Goal: Task Accomplishment & Management: Complete application form

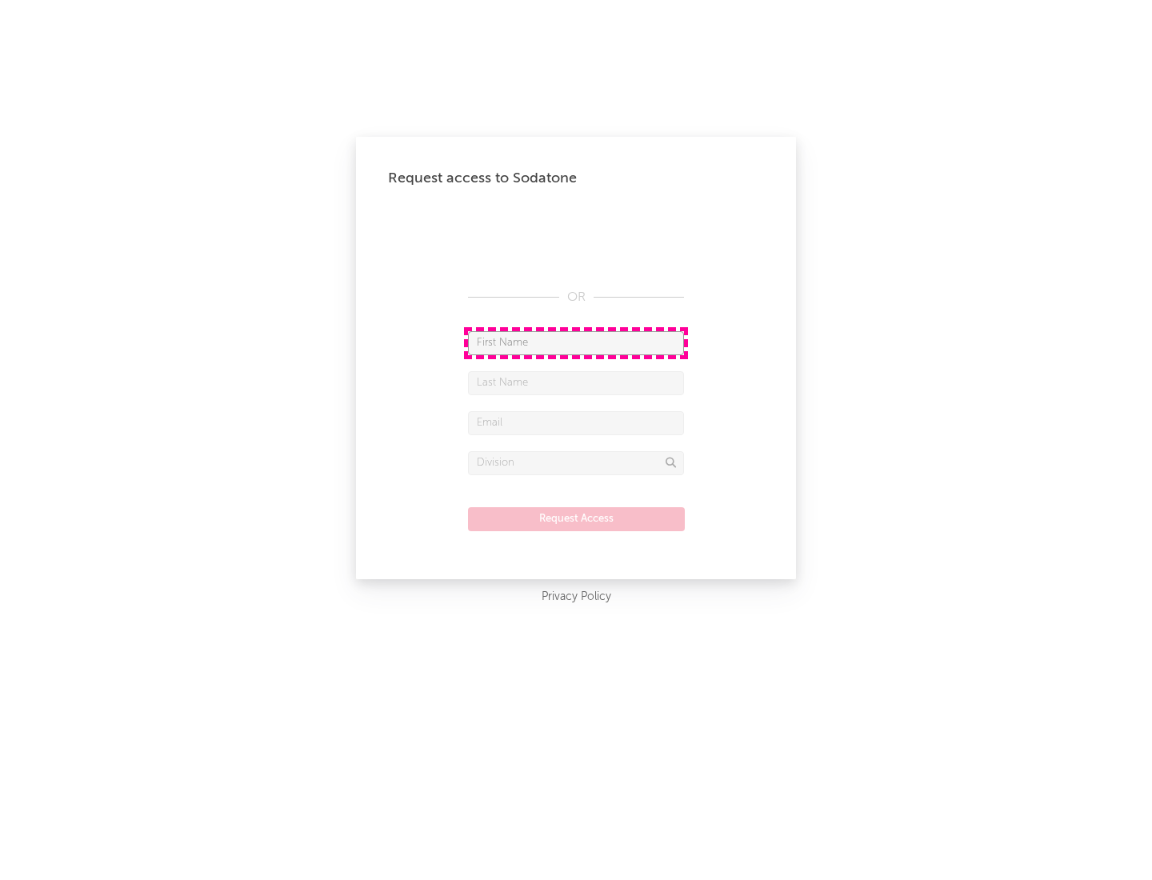
click at [576, 342] on input "text" at bounding box center [576, 343] width 216 height 24
type input "[PERSON_NAME]"
click at [576, 383] on input "text" at bounding box center [576, 383] width 216 height 24
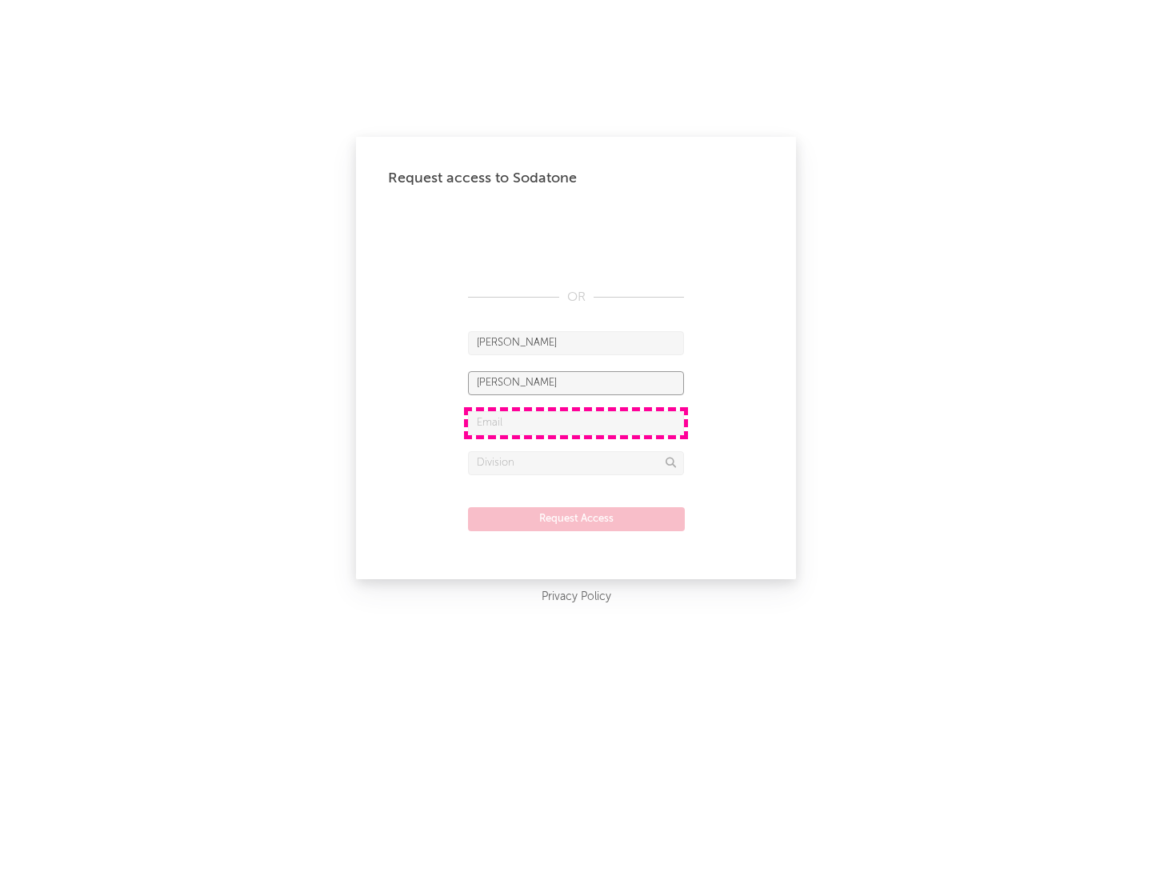
type input "[PERSON_NAME]"
click at [576, 423] on input "text" at bounding box center [576, 423] width 216 height 24
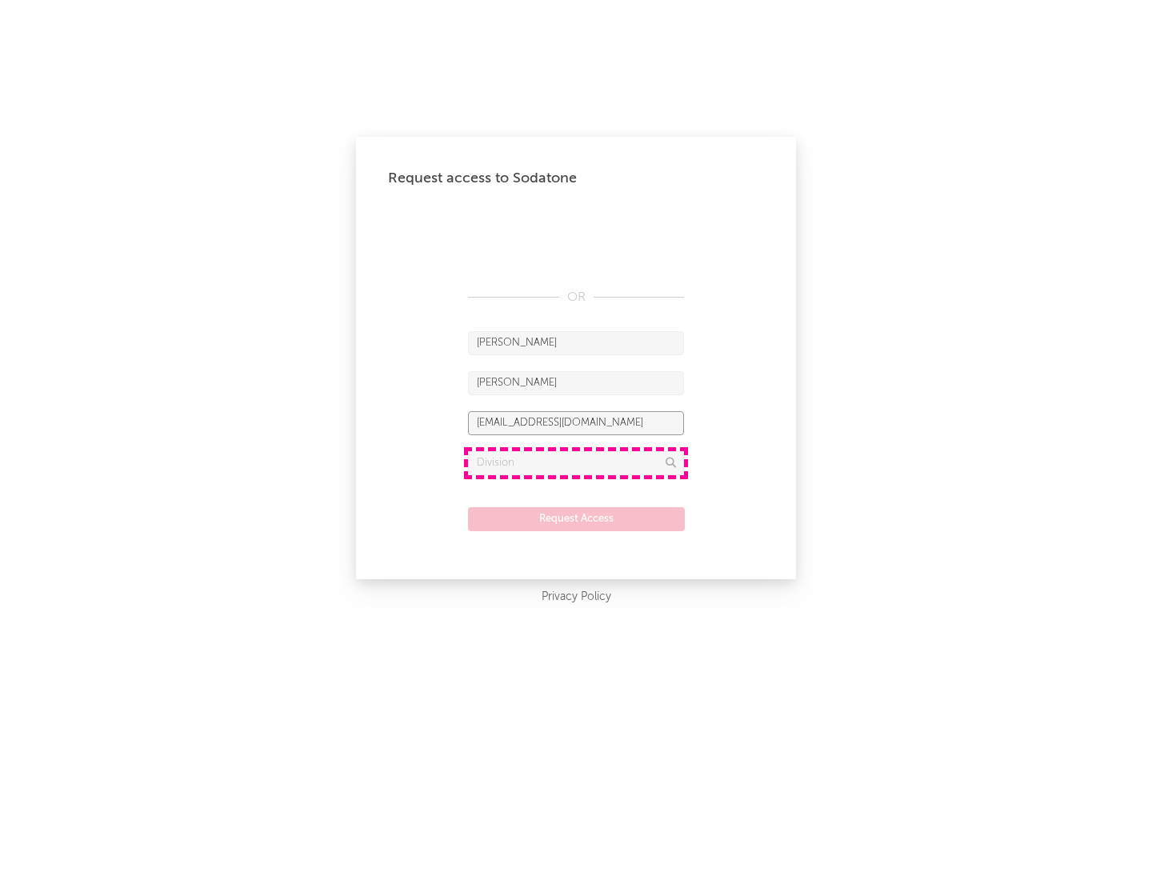
type input "[EMAIL_ADDRESS][DOMAIN_NAME]"
click at [576, 463] on input "text" at bounding box center [576, 463] width 216 height 24
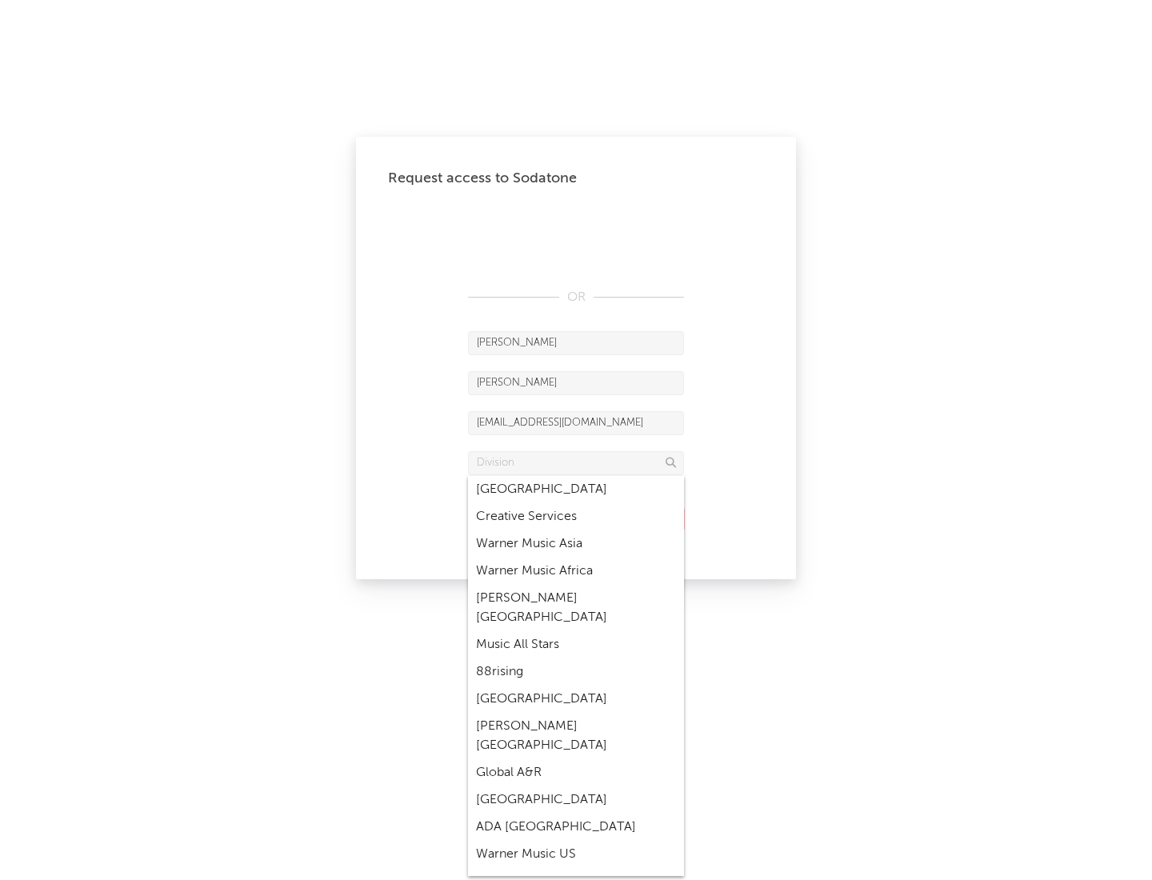
click at [576, 631] on div "Music All Stars" at bounding box center [576, 644] width 216 height 27
type input "Music All Stars"
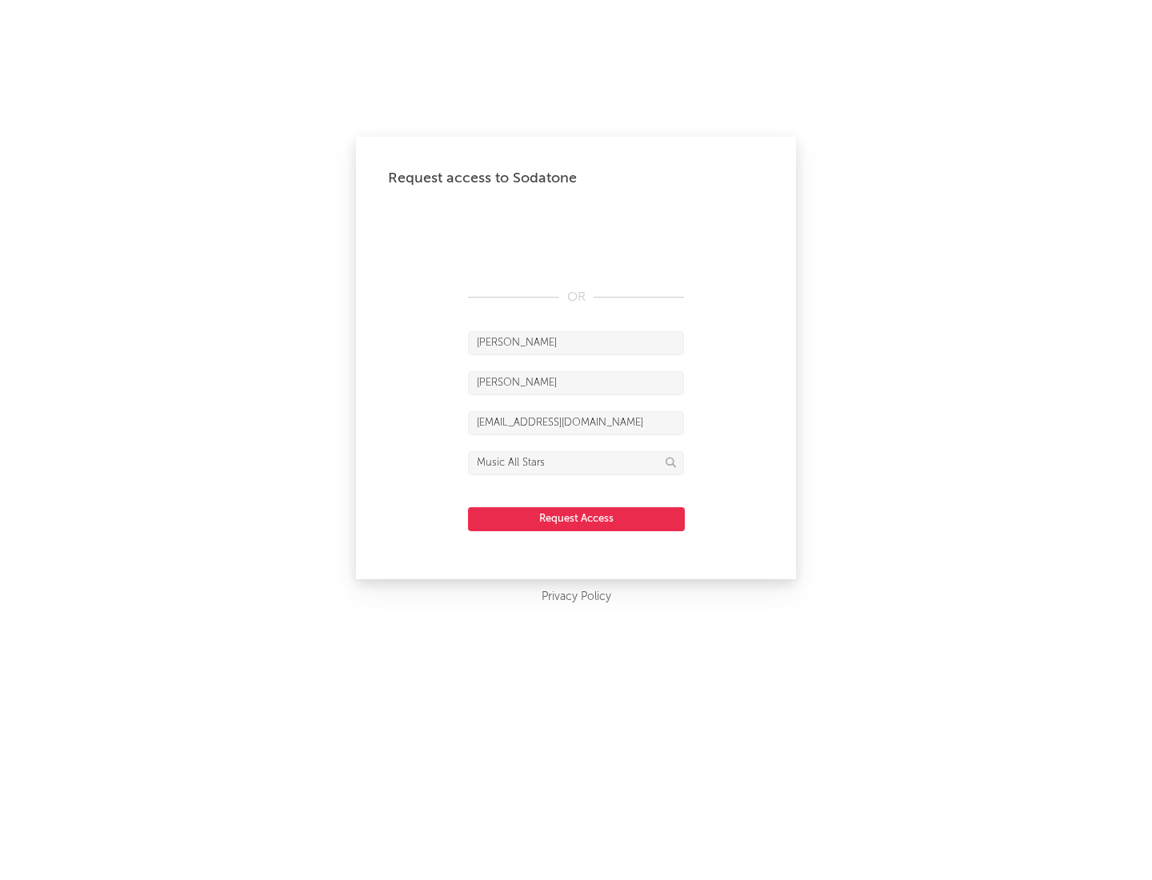
click at [576, 519] on button "Request Access" at bounding box center [576, 519] width 217 height 24
